Goal: Task Accomplishment & Management: Manage account settings

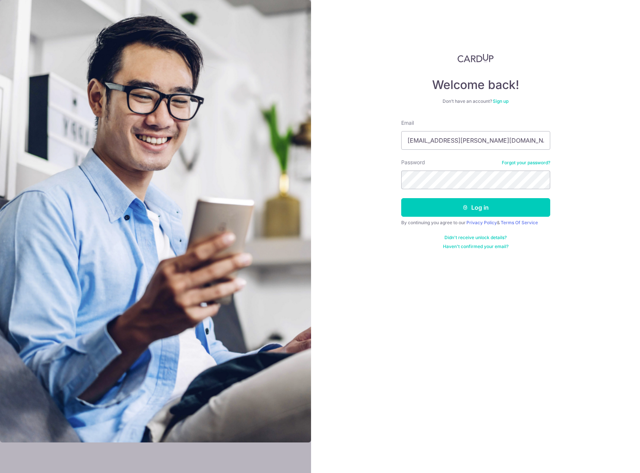
type input "[EMAIL_ADDRESS][PERSON_NAME][DOMAIN_NAME]"
click at [495, 203] on button "Log in" at bounding box center [475, 207] width 149 height 19
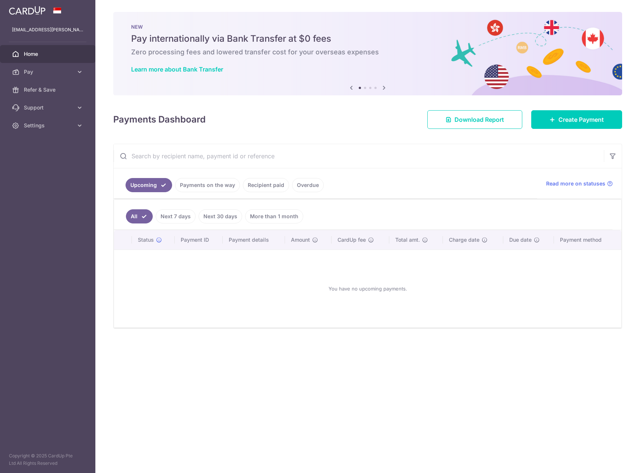
click at [203, 185] on link "Payments on the way" at bounding box center [207, 185] width 65 height 14
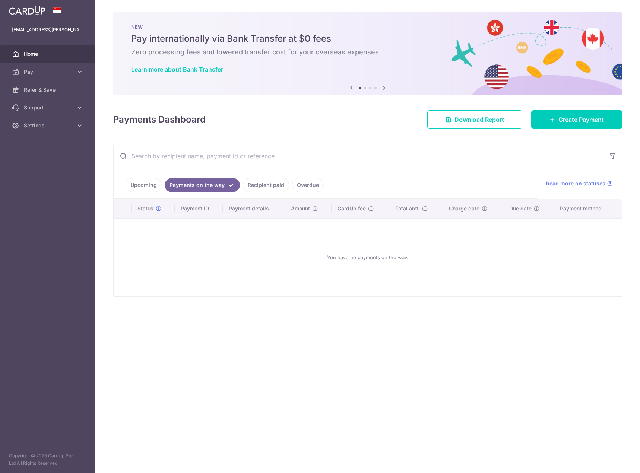
click at [268, 186] on link "Recipient paid" at bounding box center [266, 185] width 46 height 14
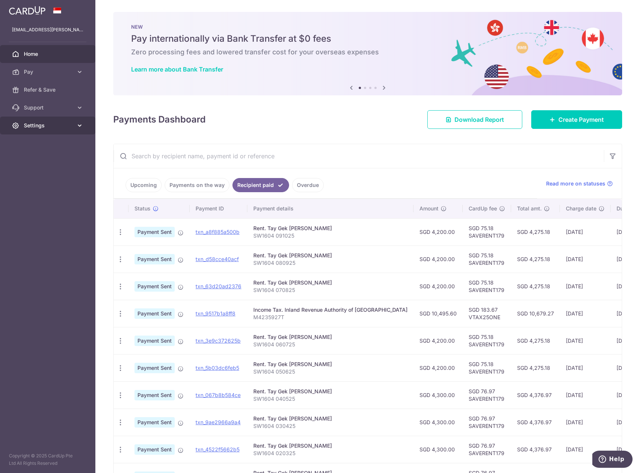
click at [77, 120] on link "Settings" at bounding box center [47, 126] width 95 height 18
click at [29, 163] on span "Logout" at bounding box center [48, 161] width 49 height 7
